Goal: Check status: Check status

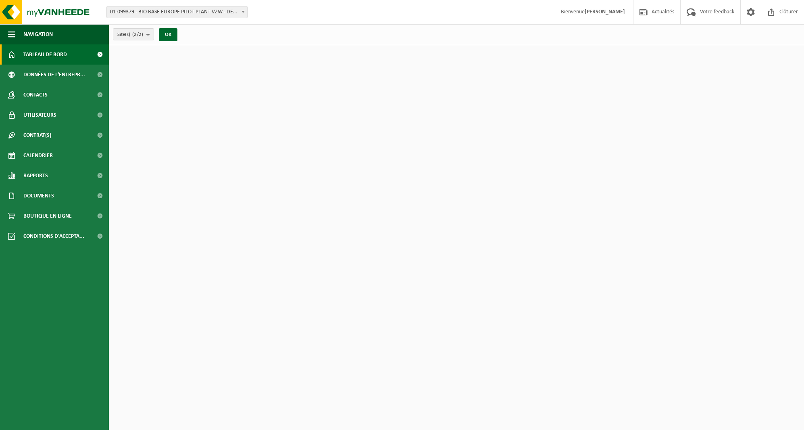
click at [65, 152] on link "Calendrier" at bounding box center [54, 155] width 109 height 20
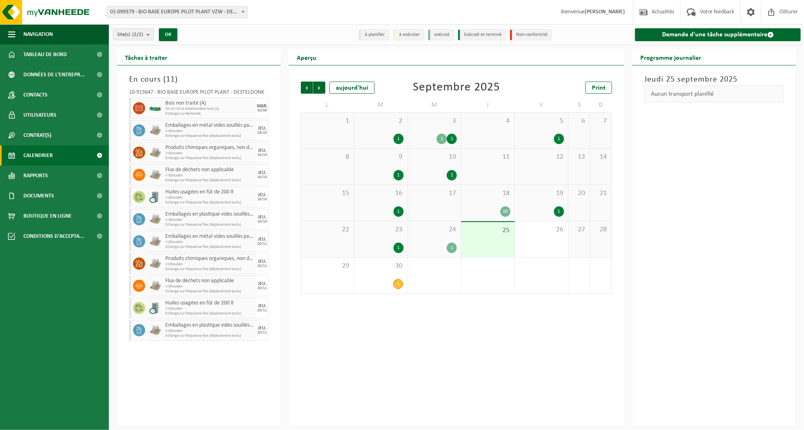
click at [419, 243] on div "1" at bounding box center [434, 247] width 45 height 10
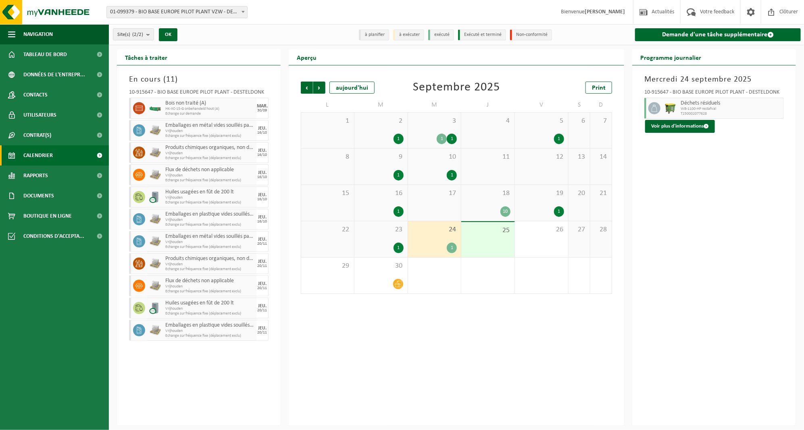
click at [716, 105] on span "Déchets résiduels" at bounding box center [731, 103] width 101 height 6
click at [390, 231] on span "23" at bounding box center [381, 229] width 45 height 9
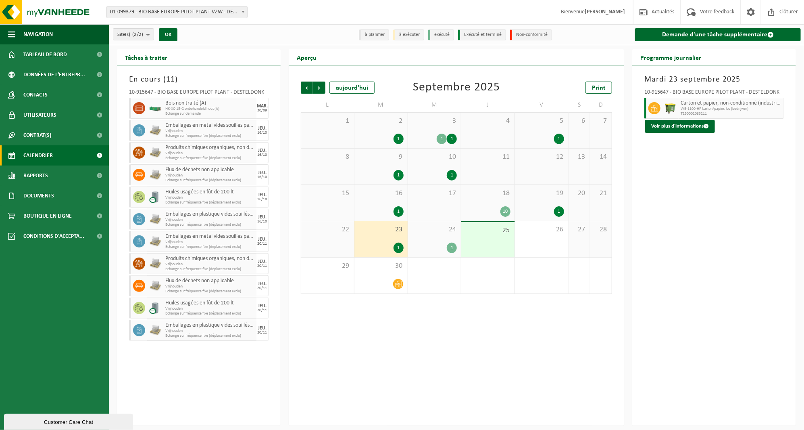
click at [430, 238] on div "24 1" at bounding box center [434, 239] width 53 height 36
click at [421, 192] on span "17" at bounding box center [434, 193] width 45 height 9
